Goal: Information Seeking & Learning: Learn about a topic

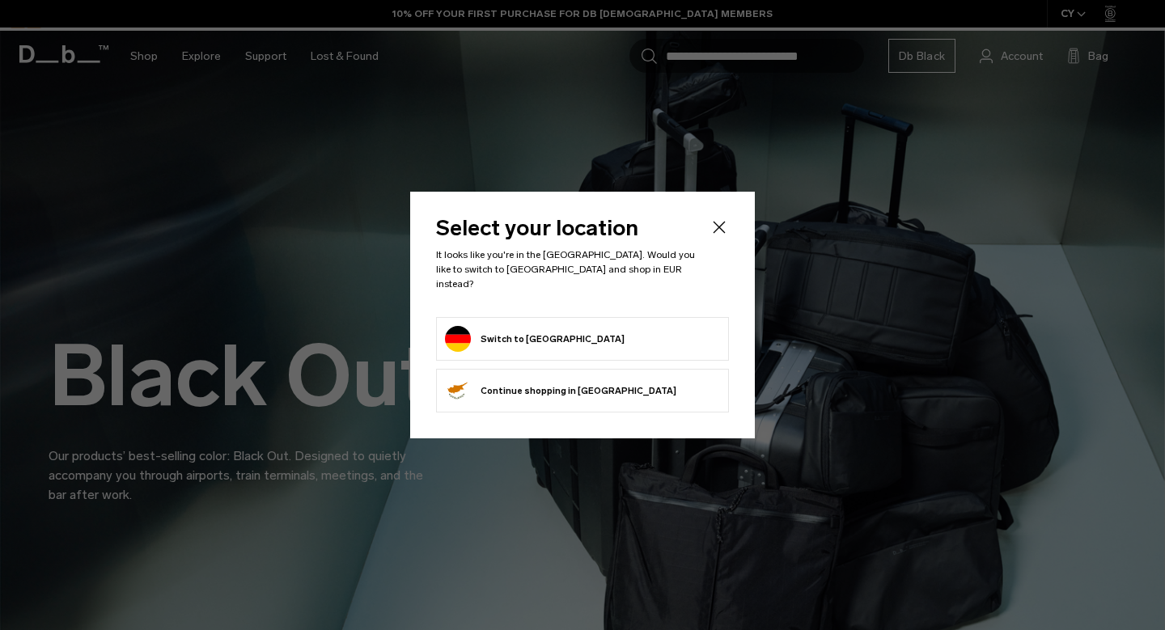
click at [500, 330] on button "Switch to Germany" at bounding box center [535, 339] width 180 height 26
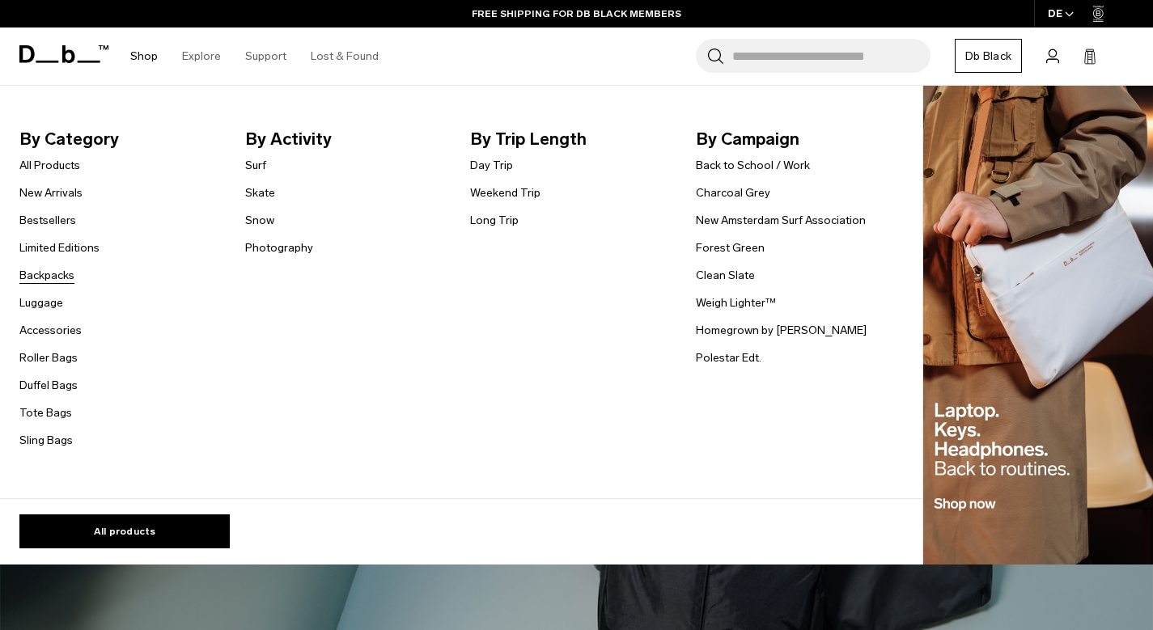
click at [59, 273] on link "Backpacks" at bounding box center [46, 275] width 55 height 17
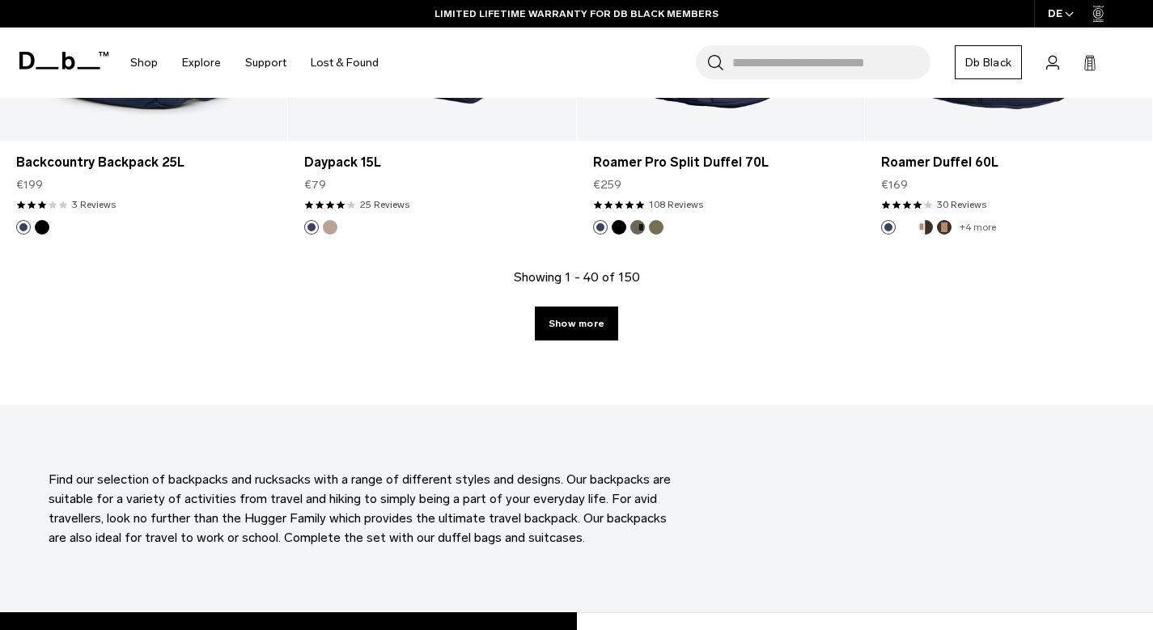
scroll to position [4622, 0]
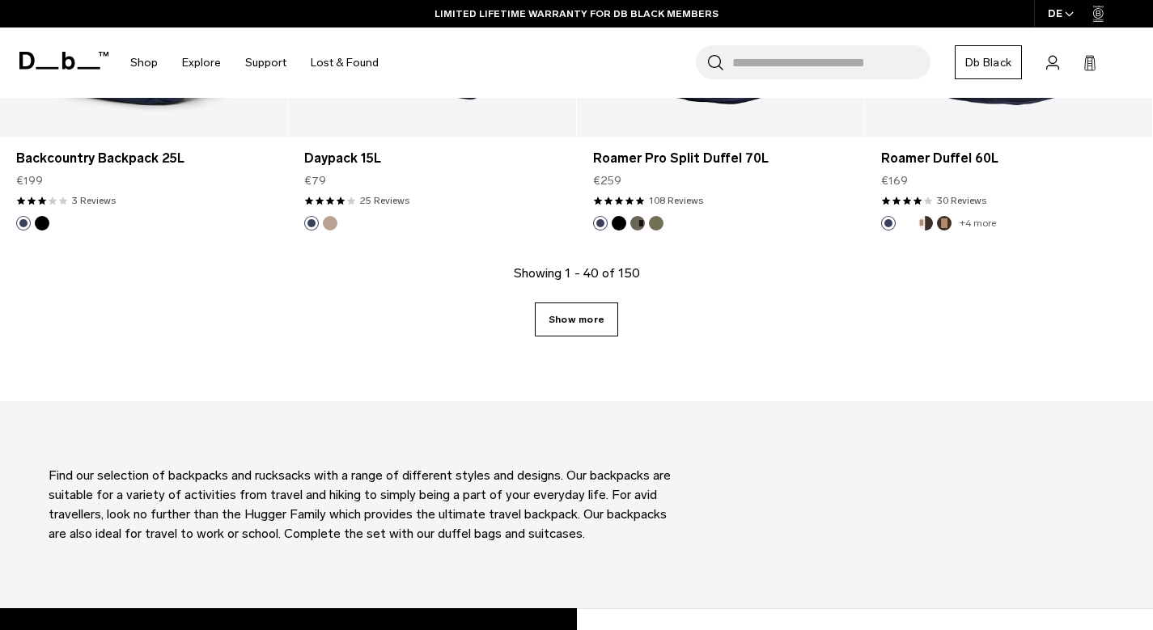
click at [601, 303] on link "Show more" at bounding box center [576, 320] width 83 height 34
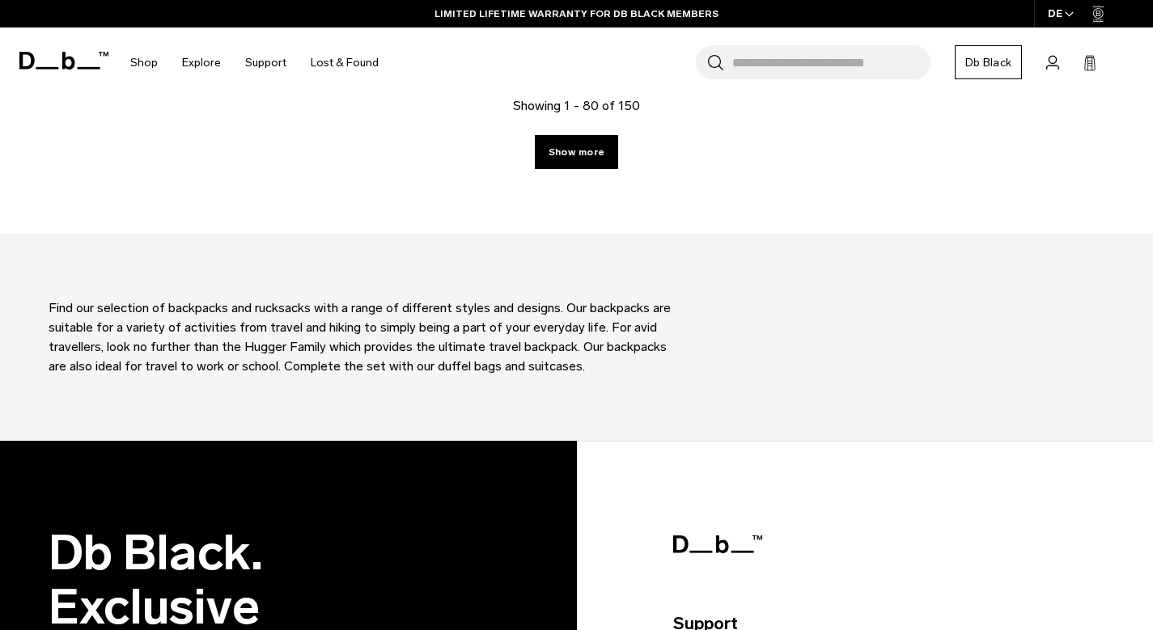
scroll to position [9190, 0]
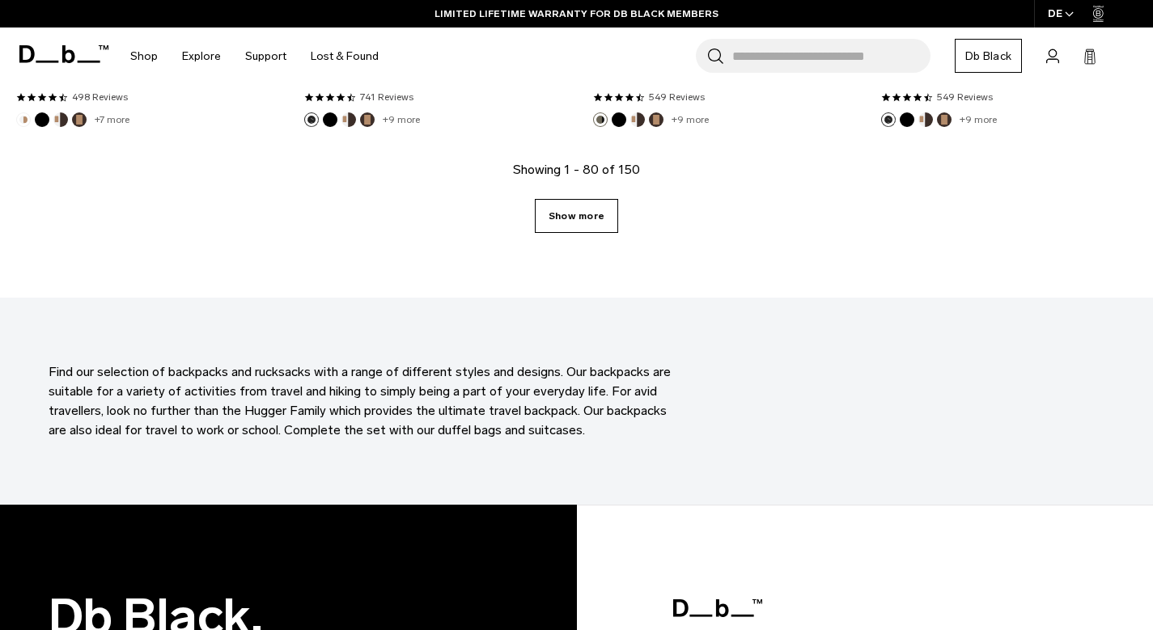
click at [583, 199] on link "Show more" at bounding box center [576, 216] width 83 height 34
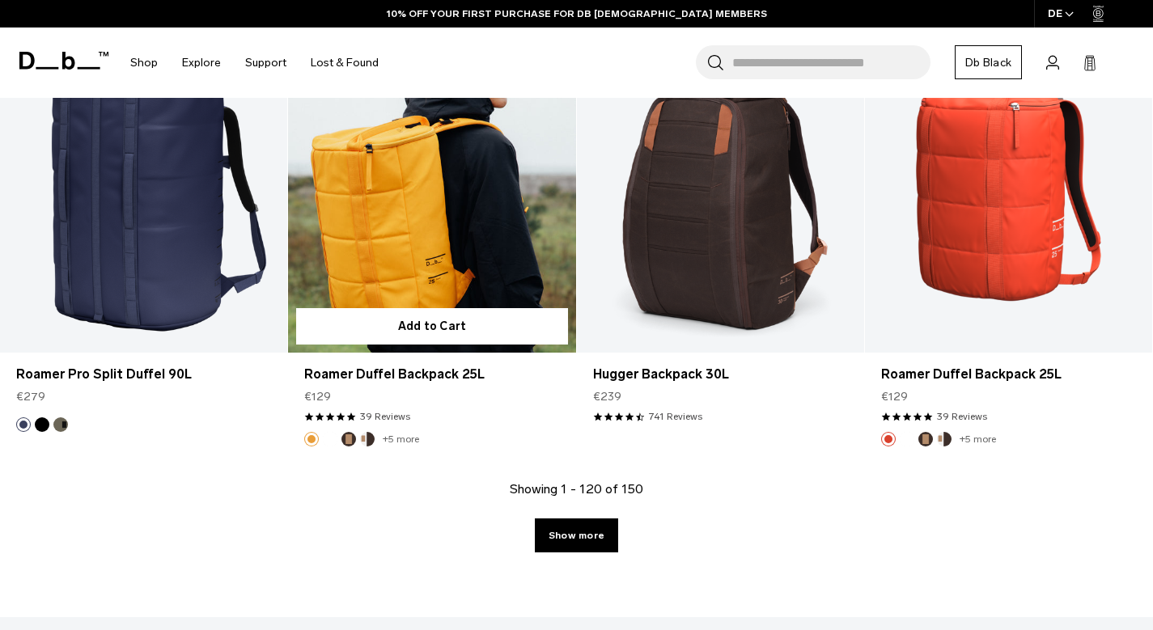
scroll to position [13368, 0]
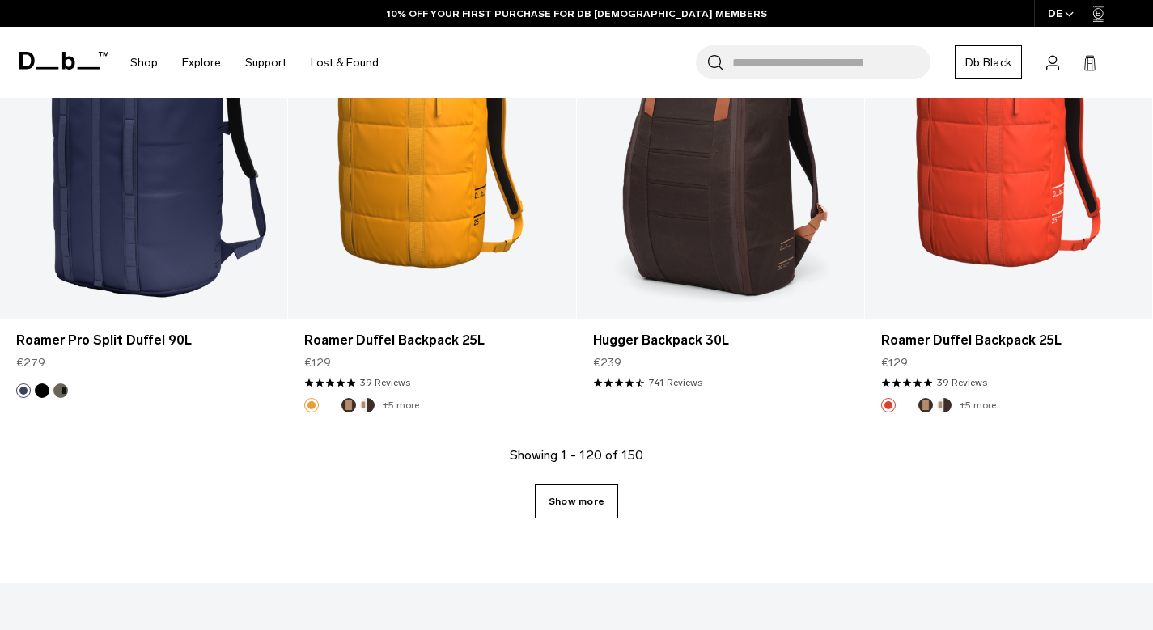
click at [564, 485] on link "Show more" at bounding box center [576, 502] width 83 height 34
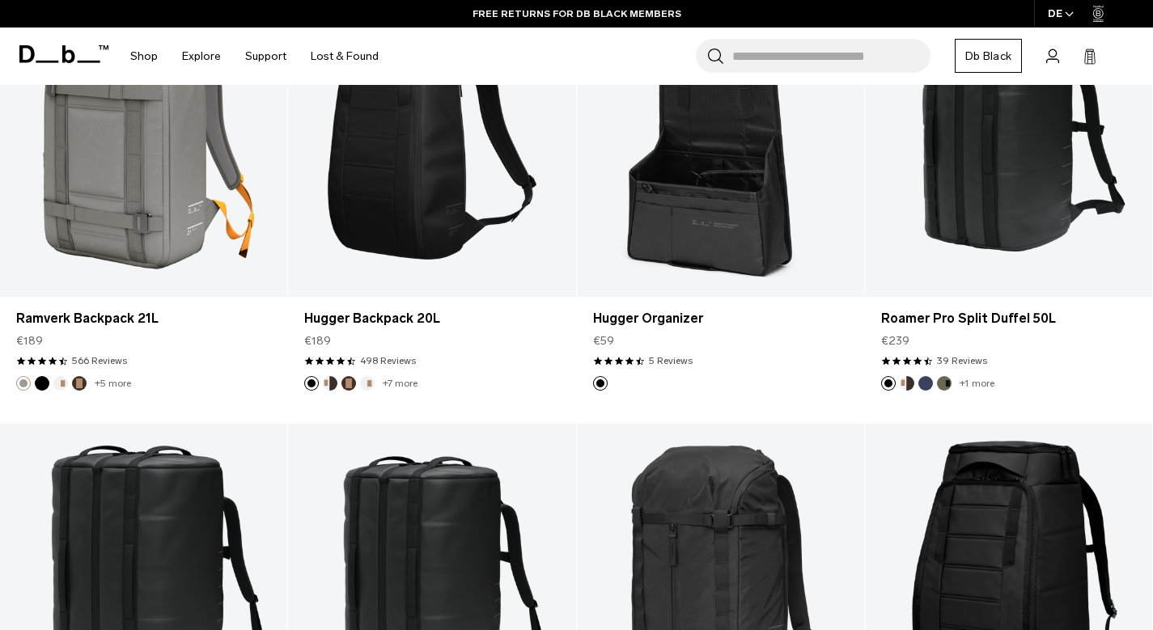
scroll to position [6304, 0]
